Goal: Information Seeking & Learning: Understand process/instructions

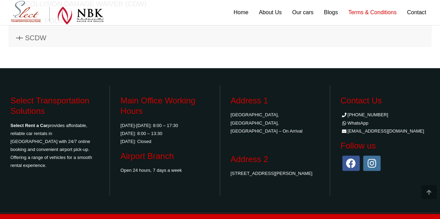
scroll to position [62, 0]
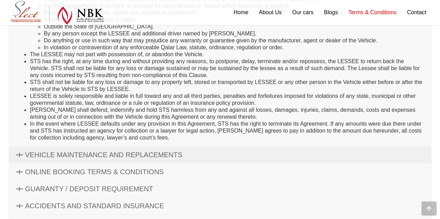
click at [81, 151] on span "VEHICLE MAINTENANCE AND REPLACEMENTS" at bounding box center [103, 155] width 157 height 8
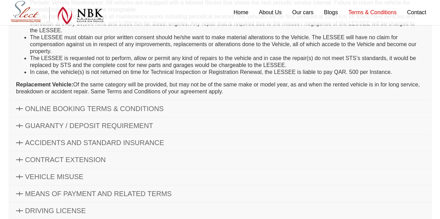
scroll to position [210, 0]
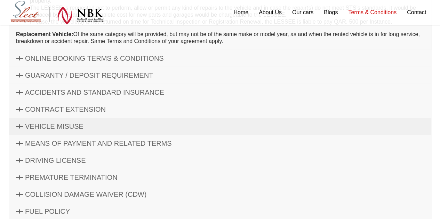
click at [133, 127] on link "VEHICLE MISUSE" at bounding box center [219, 126] width 421 height 17
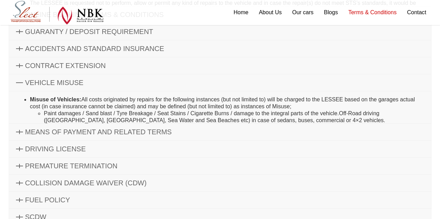
scroll to position [142, 0]
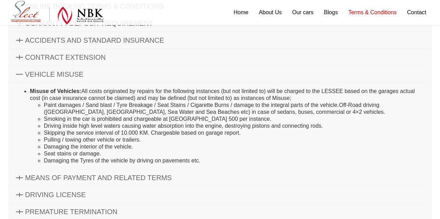
click at [189, 150] on li "Seat stains or damage." at bounding box center [234, 153] width 380 height 7
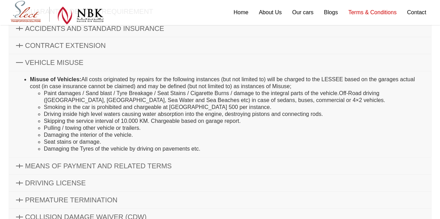
scroll to position [139, 0]
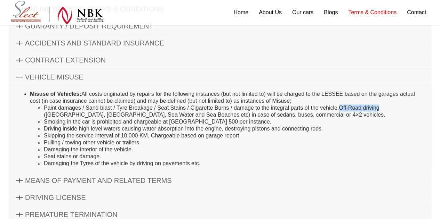
drag, startPoint x: 340, startPoint y: 106, endPoint x: 378, endPoint y: 106, distance: 37.9
click at [378, 106] on li "Paint damages / Sand blast / Tyre Breakage / Seat Stains / Cigarette Burns / da…" at bounding box center [234, 112] width 380 height 14
click at [195, 150] on li "Damaging the interior of the vehicle." at bounding box center [234, 149] width 380 height 7
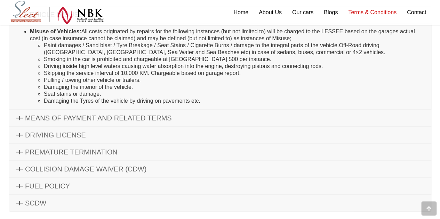
scroll to position [243, 0]
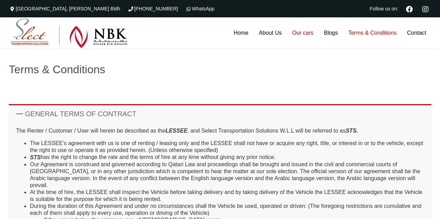
click at [307, 33] on link "Our cars" at bounding box center [303, 32] width 32 height 31
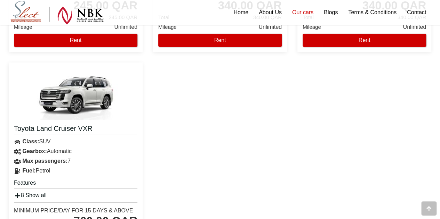
scroll to position [1286, 0]
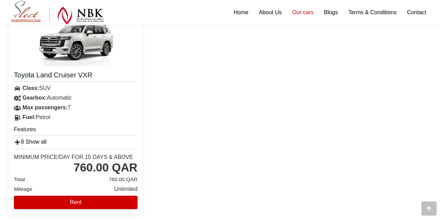
click at [31, 141] on link "8 Show all" at bounding box center [30, 142] width 33 height 6
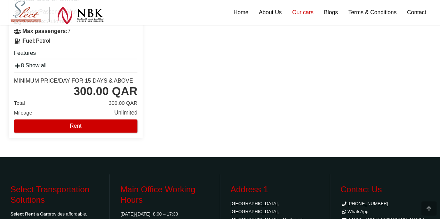
scroll to position [1737, 0]
